Goal: Check status: Check status

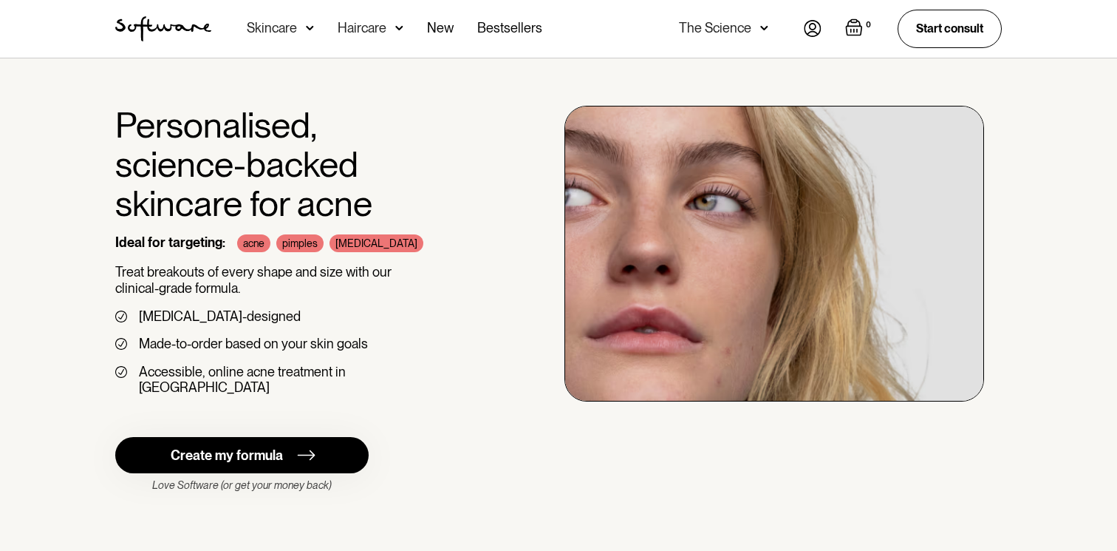
click at [811, 37] on link at bounding box center [813, 29] width 18 height 18
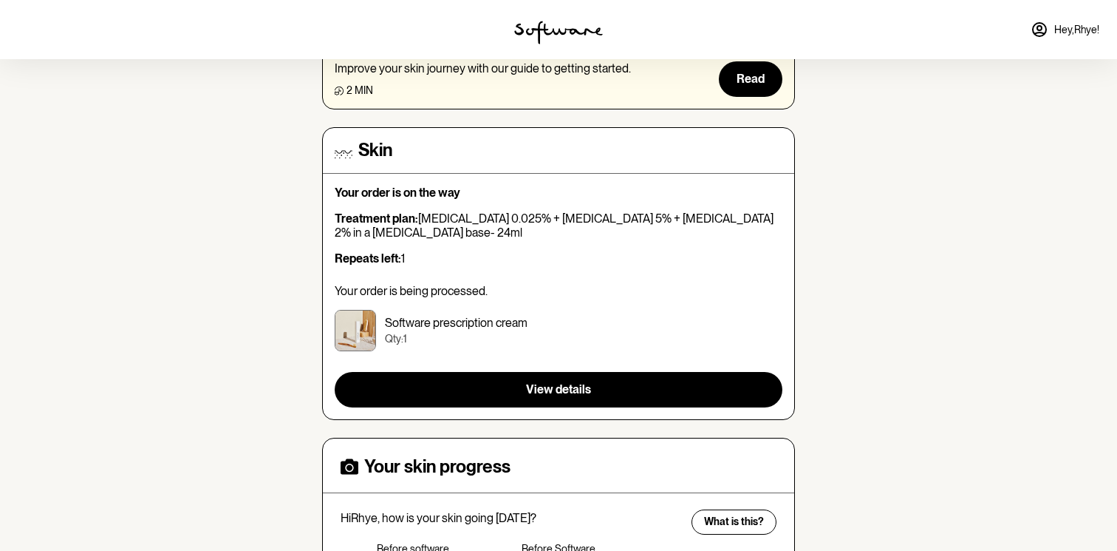
scroll to position [172, 0]
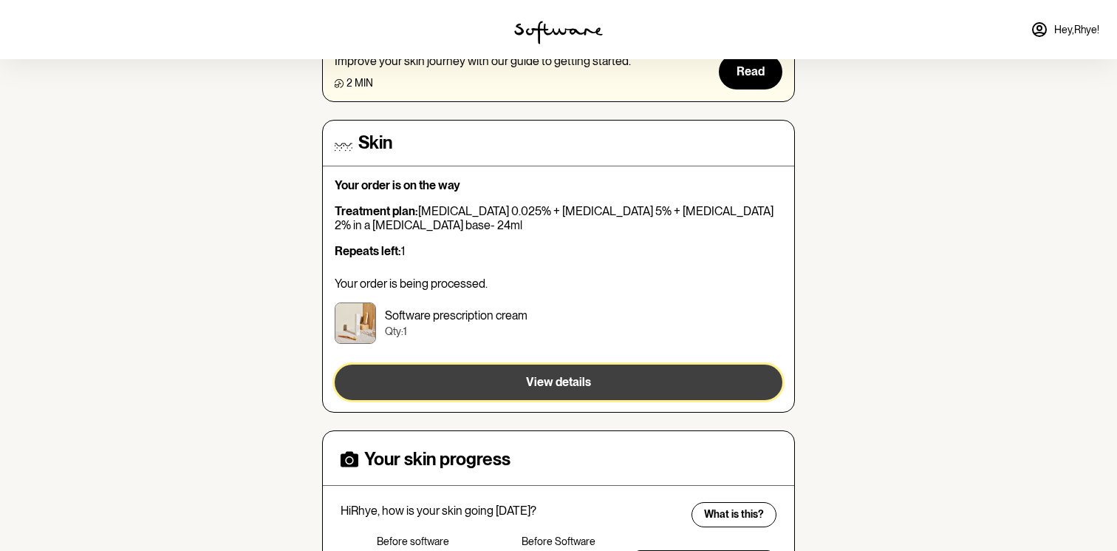
click at [586, 389] on span "View details" at bounding box center [558, 382] width 65 height 14
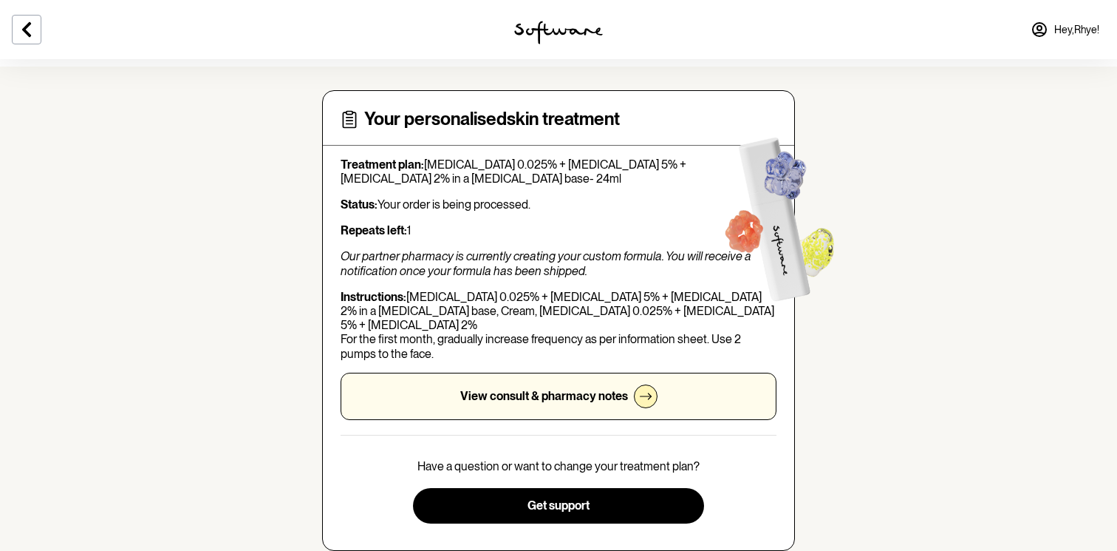
scroll to position [67, 0]
